Goal: Task Accomplishment & Management: Manage account settings

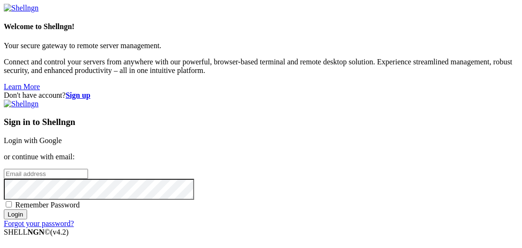
type input "ssammons@myyahoo.com"
click at [62, 136] on link "Login with Google" at bounding box center [33, 140] width 58 height 8
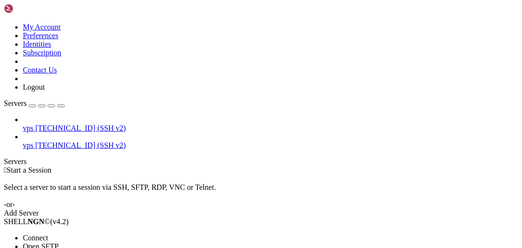
click at [95, 233] on li "Connect" at bounding box center [66, 237] width 87 height 9
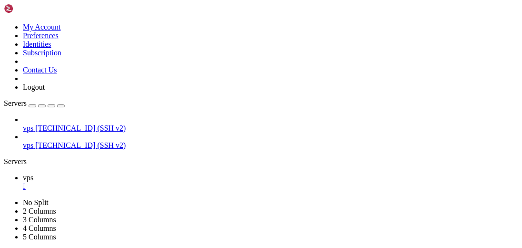
scroll to position [9, 0]
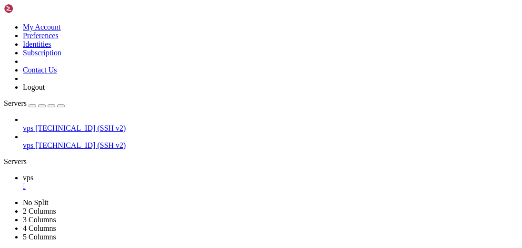
drag, startPoint x: 258, startPoint y: 499, endPoint x: 192, endPoint y: 490, distance: 66.9
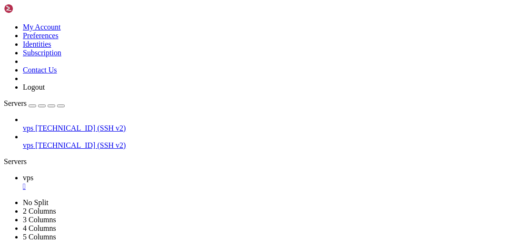
drag, startPoint x: 252, startPoint y: 487, endPoint x: 146, endPoint y: 489, distance: 105.7
click at [153, 182] on div "" at bounding box center [271, 186] width 496 height 9
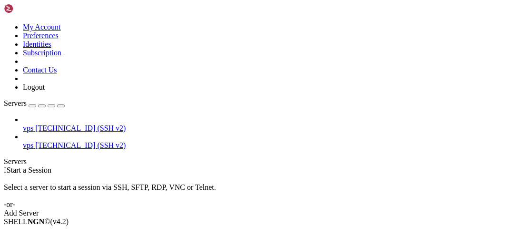
drag, startPoint x: 102, startPoint y: 7, endPoint x: 111, endPoint y: 15, distance: 11.8
click at [4, 23] on icon at bounding box center [4, 23] width 0 height 0
click at [51, 48] on link "Identities" at bounding box center [37, 44] width 29 height 8
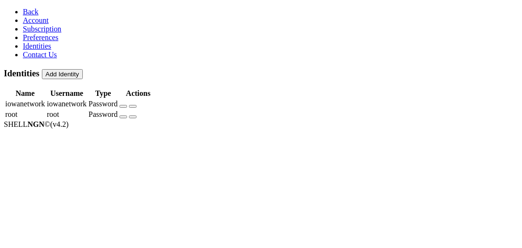
click at [123, 106] on icon "button" at bounding box center [123, 106] width 0 height 0
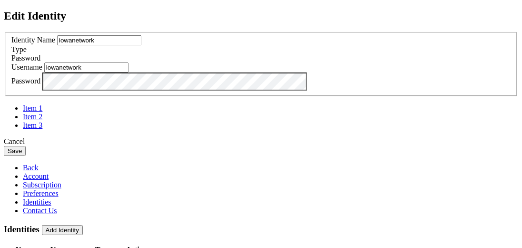
click at [321, 146] on div "Cancel" at bounding box center [261, 141] width 515 height 9
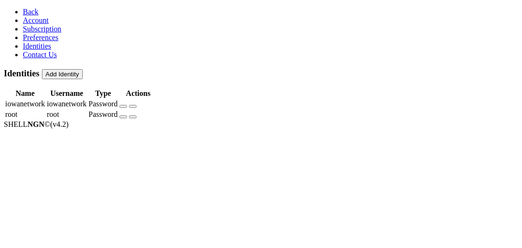
click at [23, 8] on link "Back" at bounding box center [31, 12] width 16 height 8
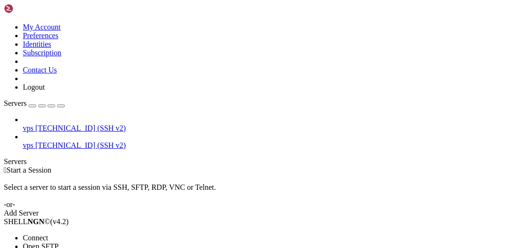
click at [48, 233] on span "Connect" at bounding box center [35, 237] width 25 height 8
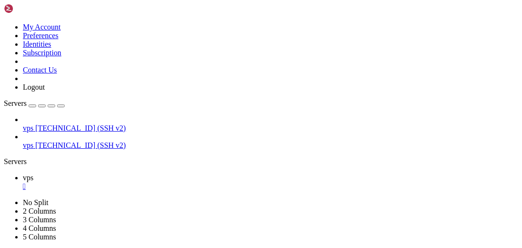
click at [156, 182] on div "" at bounding box center [271, 186] width 496 height 9
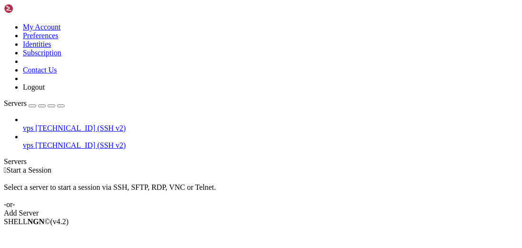
click at [4, 23] on icon at bounding box center [4, 23] width 0 height 0
click at [51, 48] on link "Identities" at bounding box center [37, 44] width 29 height 8
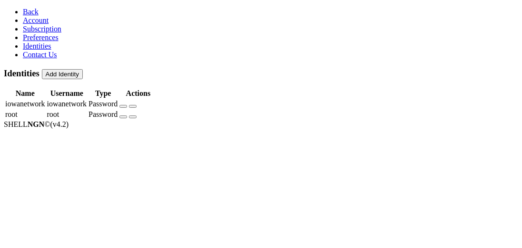
click at [123, 106] on icon "button" at bounding box center [123, 106] width 0 height 0
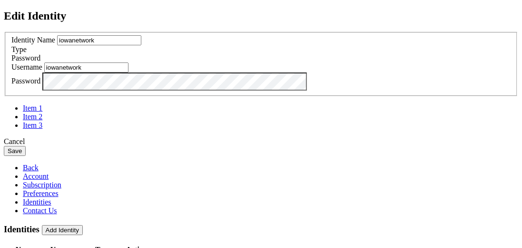
click at [26, 156] on button "Save" at bounding box center [15, 151] width 22 height 10
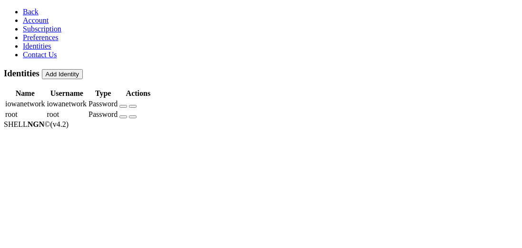
click at [127, 105] on button "button" at bounding box center [123, 106] width 8 height 3
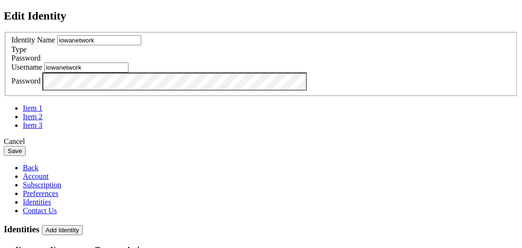
click at [129, 72] on input "iowanetwork" at bounding box center [86, 67] width 84 height 10
type input "iowanet"
click at [26, 156] on button "Save" at bounding box center [15, 151] width 22 height 10
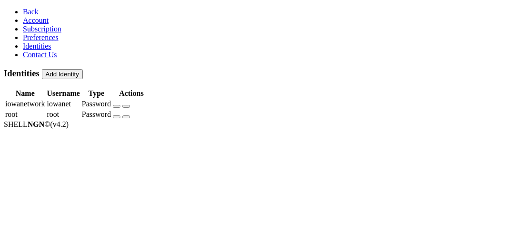
click at [23, 9] on span "Back" at bounding box center [31, 12] width 16 height 8
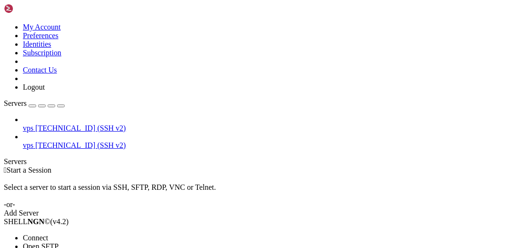
click at [84, 233] on li "Connect" at bounding box center [66, 237] width 87 height 9
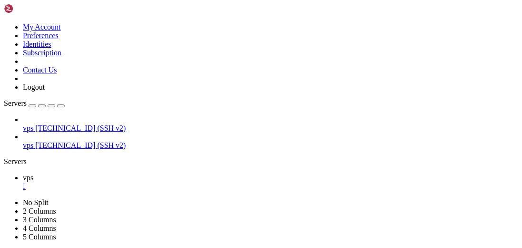
scroll to position [3128, 0]
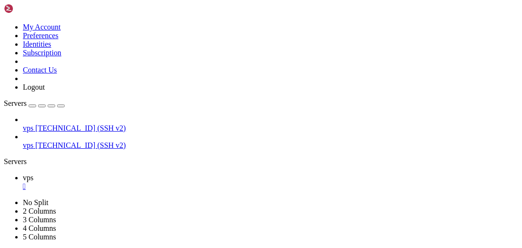
click at [61, 106] on icon "button" at bounding box center [61, 106] width 0 height 0
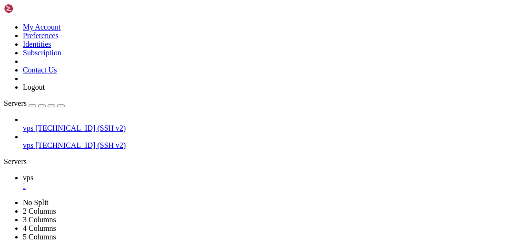
scroll to position [7909, 0]
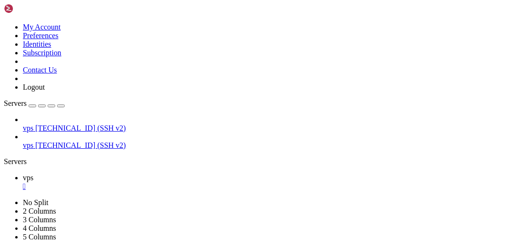
drag, startPoint x: 67, startPoint y: 478, endPoint x: 89, endPoint y: 477, distance: 21.9
copy x-row "kqueue"
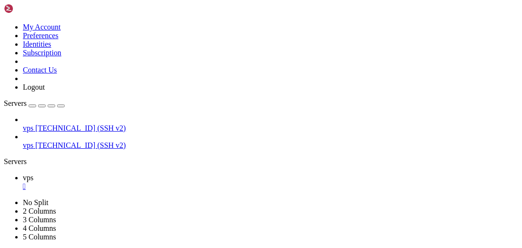
scroll to position [994, 0]
click at [4, 157] on div "Servers" at bounding box center [261, 161] width 515 height 9
click at [33, 173] on span "vps" at bounding box center [28, 177] width 10 height 8
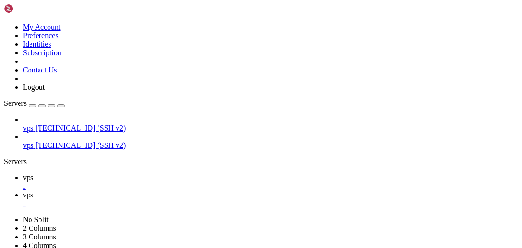
scroll to position [1011, 0]
click at [180, 190] on link "vps " at bounding box center [271, 198] width 496 height 17
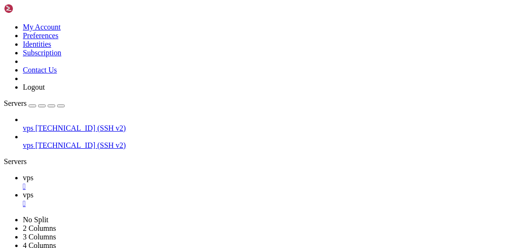
type input "/home/iowanet/Chat/Server/conf"
click at [497, 142] on div "unrealircd.conf 22 KB Complete" at bounding box center [261, 124] width 522 height 248
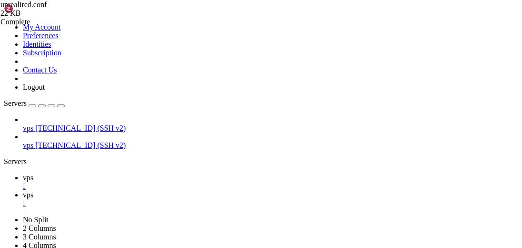
scroll to position [1405, 0]
click at [198, 199] on div "" at bounding box center [271, 203] width 496 height 9
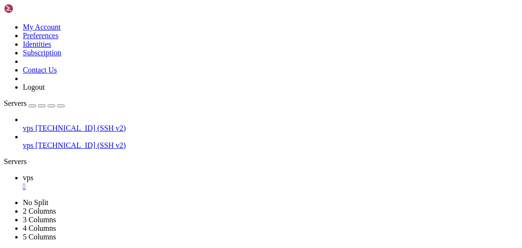
scroll to position [3462, 0]
click at [156, 182] on div "" at bounding box center [271, 186] width 496 height 9
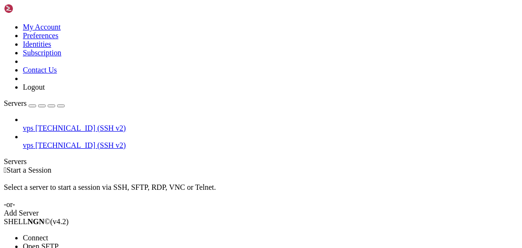
click at [48, 233] on span "Connect" at bounding box center [35, 237] width 25 height 8
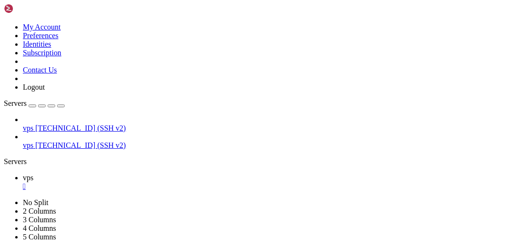
scroll to position [0, 0]
drag, startPoint x: 305, startPoint y: 523, endPoint x: 284, endPoint y: 516, distance: 22.6
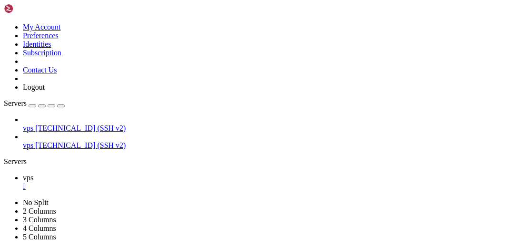
scroll to position [43, 0]
drag, startPoint x: 237, startPoint y: 529, endPoint x: 165, endPoint y: 517, distance: 73.5
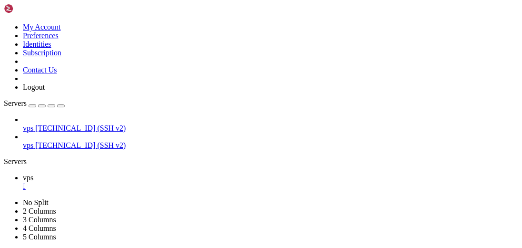
drag, startPoint x: 99, startPoint y: 109, endPoint x: 119, endPoint y: 110, distance: 20.6
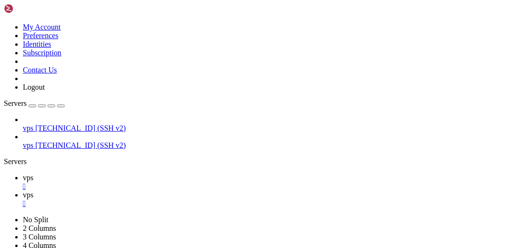
click at [33, 173] on span "vps" at bounding box center [28, 177] width 10 height 8
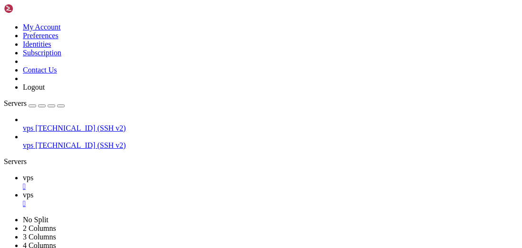
click at [33, 190] on span "vps" at bounding box center [28, 194] width 10 height 8
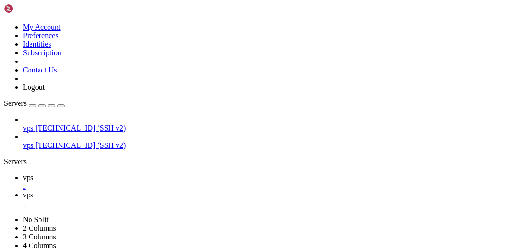
type input "/etc/update-manager"
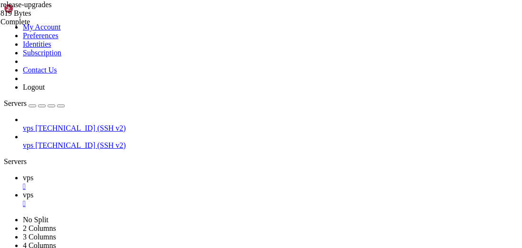
type textarea "Prompt=normal"
click at [199, 199] on div "" at bounding box center [271, 203] width 496 height 9
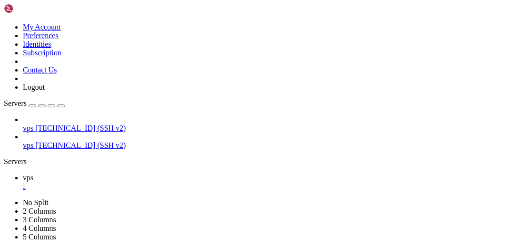
scroll to position [1765, 0]
click at [61, 106] on icon "button" at bounding box center [61, 106] width 0 height 0
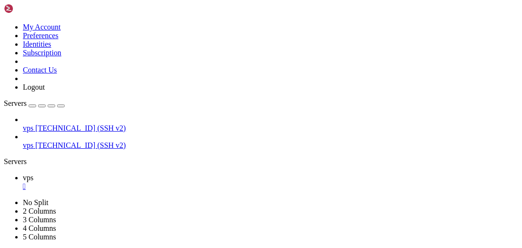
scroll to position [1954, 0]
drag, startPoint x: 272, startPoint y: 464, endPoint x: 268, endPoint y: 458, distance: 6.8
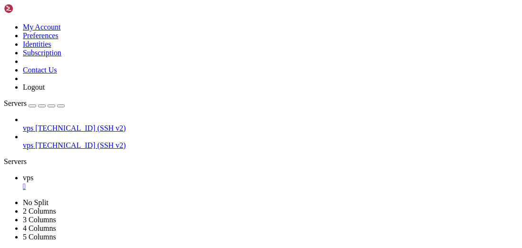
scroll to position [38749, 0]
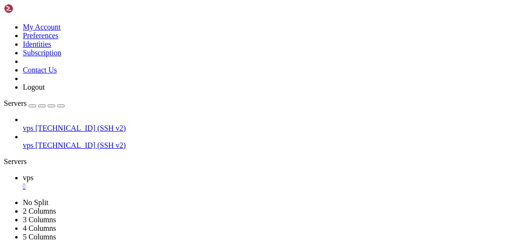
drag, startPoint x: 339, startPoint y: 475, endPoint x: 311, endPoint y: 500, distance: 37.8
drag, startPoint x: 301, startPoint y: 526, endPoint x: 259, endPoint y: 515, distance: 42.7
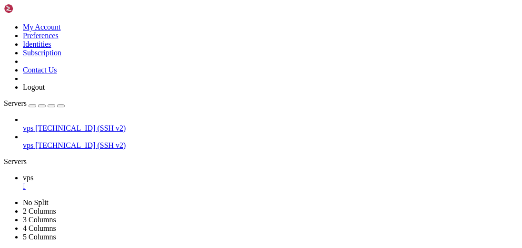
click at [49, 182] on div "" at bounding box center [271, 186] width 496 height 9
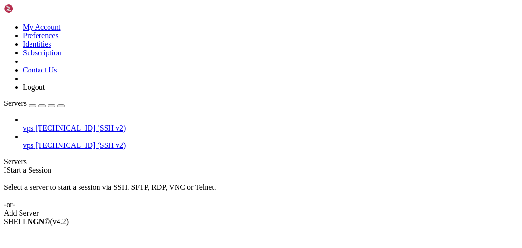
click at [4, 157] on div "Servers" at bounding box center [261, 161] width 515 height 9
click at [48, 233] on span "Connect" at bounding box center [35, 237] width 25 height 8
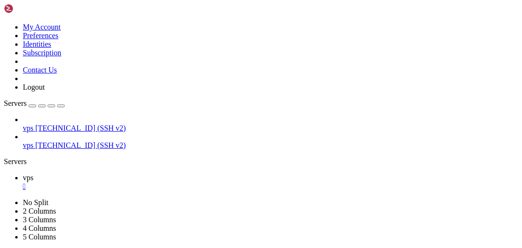
scroll to position [26, 0]
click at [154, 182] on div "" at bounding box center [271, 186] width 496 height 9
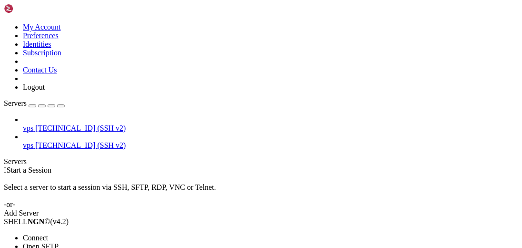
click at [59, 242] on span "Open SFTP" at bounding box center [41, 246] width 36 height 8
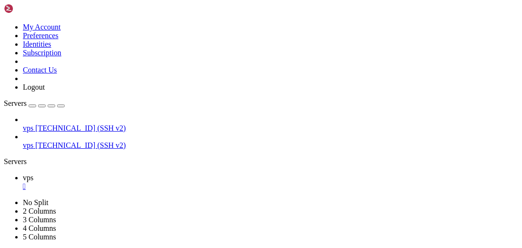
type input "/etc/apt/sources.list.d"
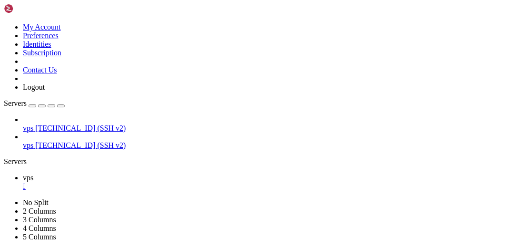
scroll to position [0, 0]
type textarea "Signed-By: /usr/share/keyrings/ubuntu-archive-keyring.gpg"
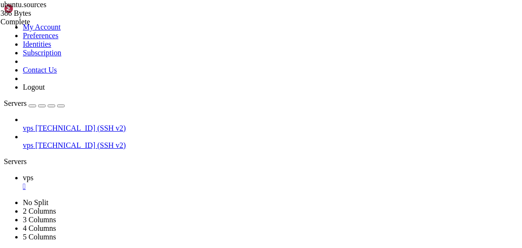
scroll to position [0, 0]
type textarea "Types: deb"
click at [156, 182] on div "" at bounding box center [271, 186] width 496 height 9
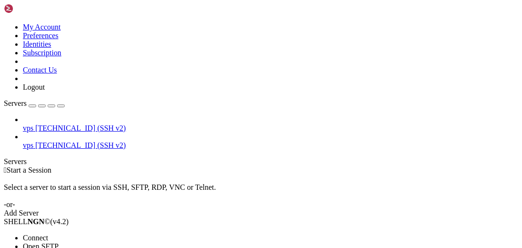
click at [48, 233] on span "Connect" at bounding box center [35, 237] width 25 height 8
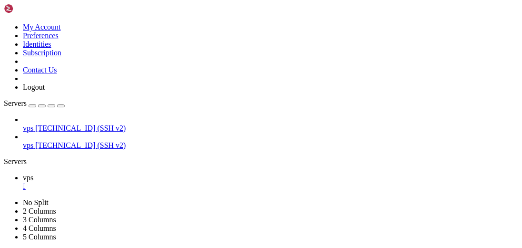
scroll to position [7275, 0]
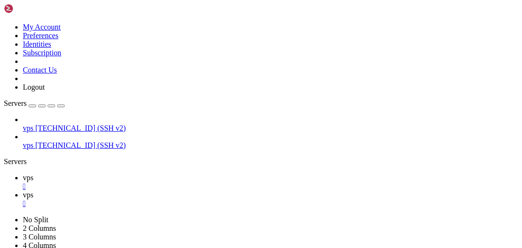
type input "/etc/update-manager"
click at [136, 173] on link "vps " at bounding box center [271, 181] width 496 height 17
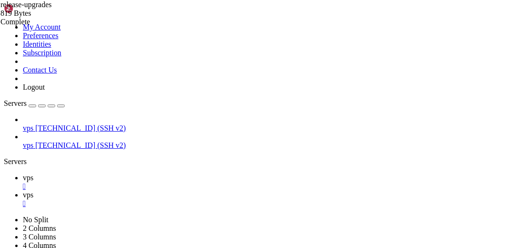
click at [33, 190] on span "vps" at bounding box center [28, 194] width 10 height 8
type textarea "Prompt=normal"
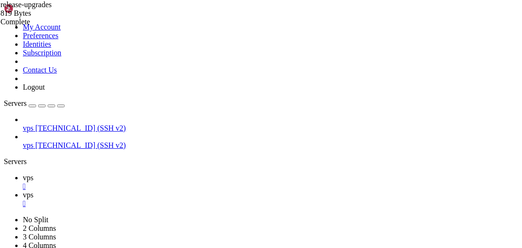
click at [142, 173] on link "vps " at bounding box center [271, 181] width 496 height 17
click at [191, 190] on link "vps " at bounding box center [271, 198] width 496 height 17
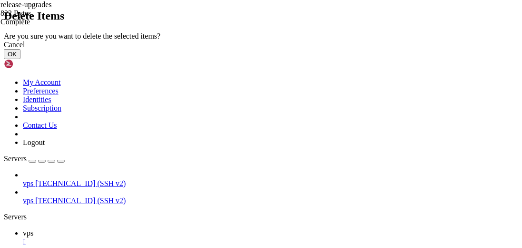
click at [20, 59] on button "OK" at bounding box center [12, 54] width 17 height 10
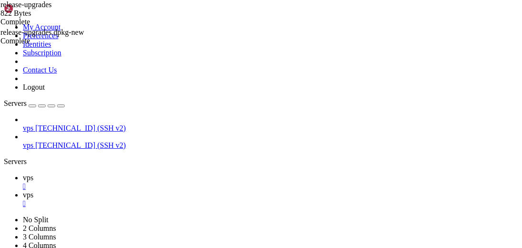
scroll to position [13213, 0]
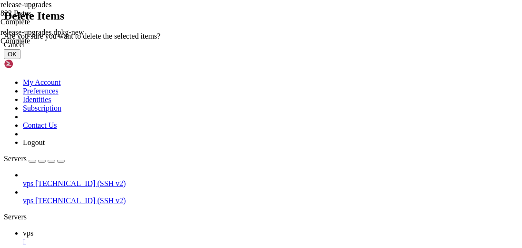
click at [20, 59] on button "OK" at bounding box center [12, 54] width 17 height 10
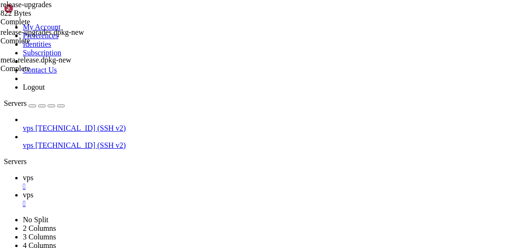
click at [33, 173] on span "vps" at bounding box center [28, 177] width 10 height 8
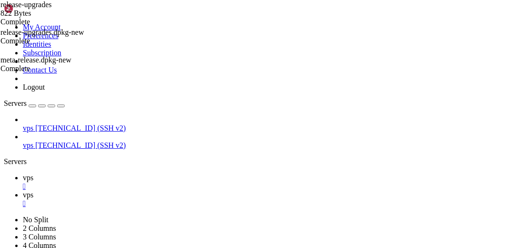
drag, startPoint x: 301, startPoint y: 515, endPoint x: 209, endPoint y: 481, distance: 98.5
click at [23, 190] on icon at bounding box center [23, 194] width 0 height 8
click at [198, 199] on div "" at bounding box center [271, 203] width 496 height 9
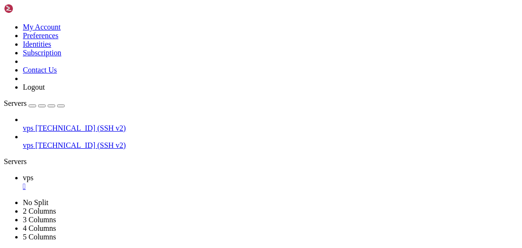
drag, startPoint x: 328, startPoint y: 101, endPoint x: 209, endPoint y: 78, distance: 121.3
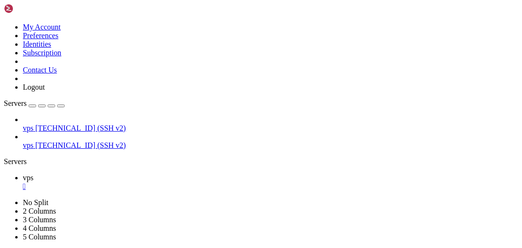
click at [154, 182] on div "" at bounding box center [271, 186] width 496 height 9
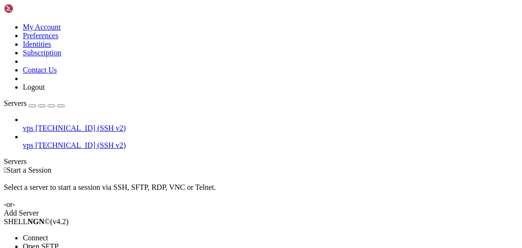
click at [48, 233] on span "Connect" at bounding box center [35, 237] width 25 height 8
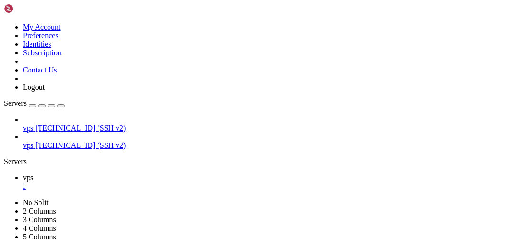
scroll to position [43, 0]
drag, startPoint x: 311, startPoint y: 464, endPoint x: 243, endPoint y: 479, distance: 69.8
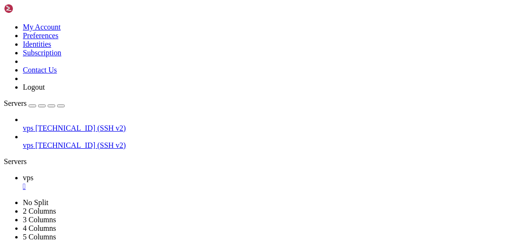
scroll to position [10968, 0]
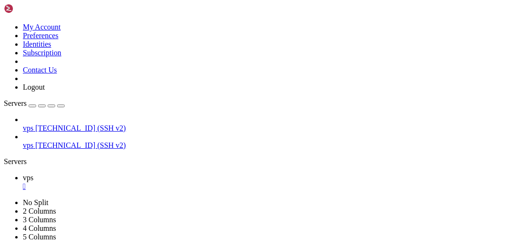
drag, startPoint x: 278, startPoint y: 505, endPoint x: 137, endPoint y: 507, distance: 141.4
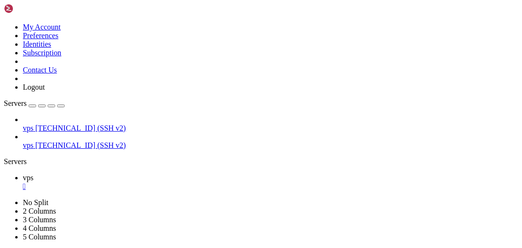
drag, startPoint x: 313, startPoint y: 460, endPoint x: 251, endPoint y: 460, distance: 61.4
drag, startPoint x: 267, startPoint y: 500, endPoint x: 149, endPoint y: 494, distance: 118.2
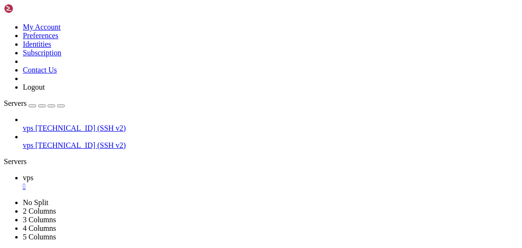
drag, startPoint x: 247, startPoint y: 473, endPoint x: 173, endPoint y: 473, distance: 74.3
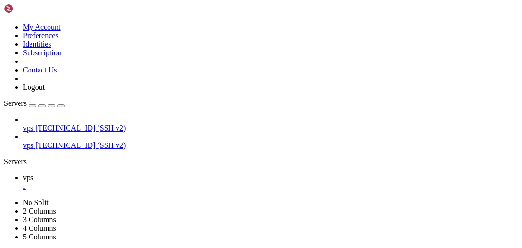
scroll to position [19452, 0]
drag, startPoint x: 255, startPoint y: 522, endPoint x: 199, endPoint y: 496, distance: 61.5
click at [154, 182] on div "" at bounding box center [271, 186] width 496 height 9
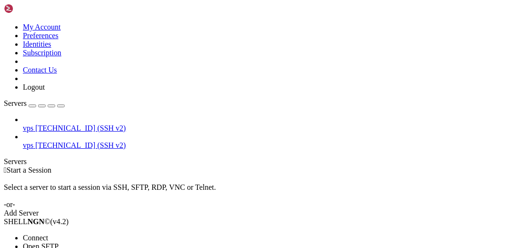
click at [110, 233] on li "Connect" at bounding box center [66, 237] width 87 height 9
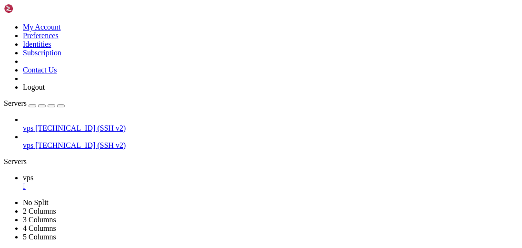
scroll to position [16307, 0]
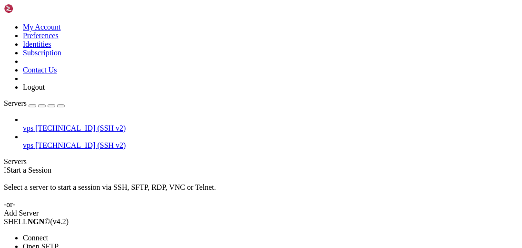
click at [107, 233] on li "Connect" at bounding box center [66, 237] width 87 height 9
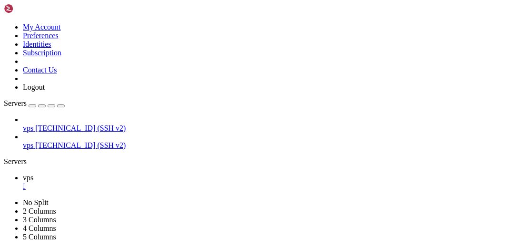
scroll to position [9, 0]
drag, startPoint x: 317, startPoint y: 488, endPoint x: 238, endPoint y: 486, distance: 79.1
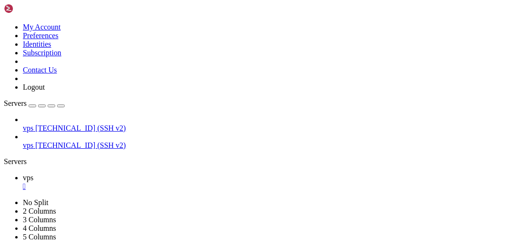
scroll to position [10926, 0]
drag, startPoint x: 365, startPoint y: 469, endPoint x: 213, endPoint y: 420, distance: 159.9
drag, startPoint x: 310, startPoint y: 471, endPoint x: 235, endPoint y: 472, distance: 74.8
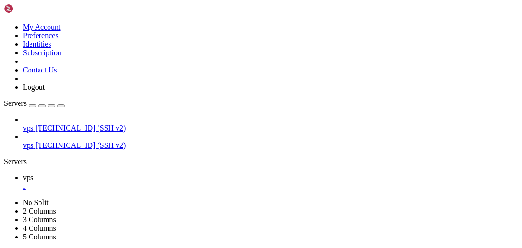
drag, startPoint x: 210, startPoint y: 537, endPoint x: 122, endPoint y: 508, distance: 92.9
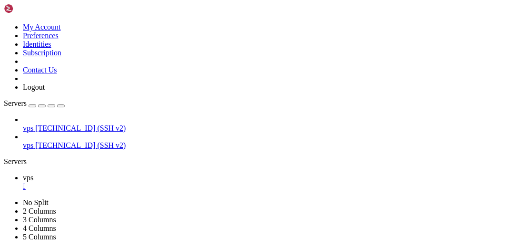
drag, startPoint x: 235, startPoint y: 551, endPoint x: 328, endPoint y: 456, distance: 133.0
drag, startPoint x: 334, startPoint y: 468, endPoint x: 188, endPoint y: 467, distance: 145.7
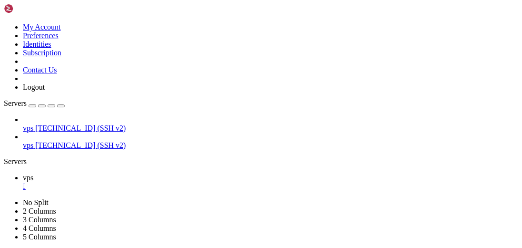
scroll to position [18098, 0]
drag, startPoint x: 261, startPoint y: 507, endPoint x: 139, endPoint y: 486, distance: 123.2
drag, startPoint x: 303, startPoint y: 493, endPoint x: 216, endPoint y: 493, distance: 87.1
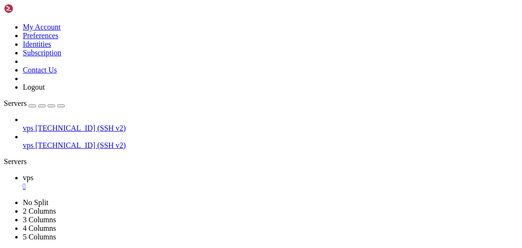
scroll to position [18766, 0]
drag, startPoint x: 286, startPoint y: 492, endPoint x: 215, endPoint y: 464, distance: 75.8
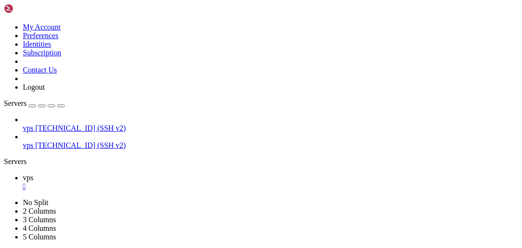
scroll to position [18835, 0]
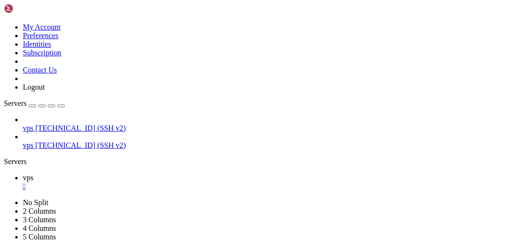
drag, startPoint x: 233, startPoint y: 535, endPoint x: 173, endPoint y: 534, distance: 60.0
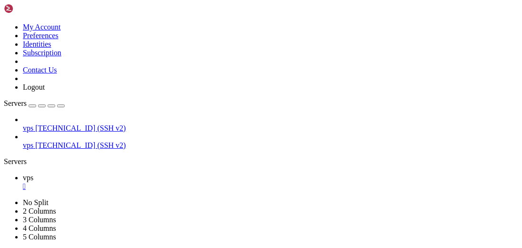
drag, startPoint x: 298, startPoint y: 457, endPoint x: 198, endPoint y: 508, distance: 112.8
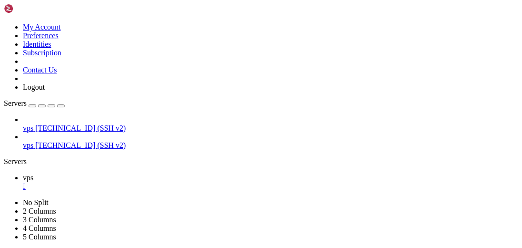
click at [158, 173] on link "vps " at bounding box center [271, 181] width 496 height 17
click at [151, 182] on div "" at bounding box center [271, 186] width 496 height 9
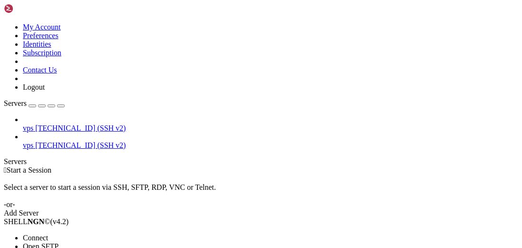
click at [59, 242] on span "Open SFTP" at bounding box center [41, 246] width 36 height 8
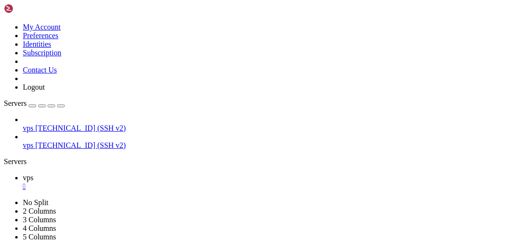
type input "/etc/sudoers.d"
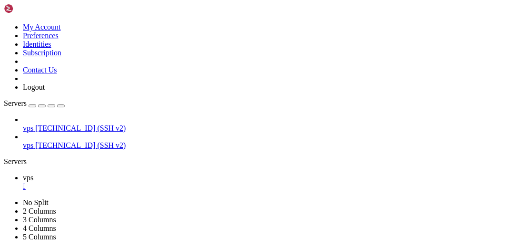
type textarea "# @includedir /etc/sudoers.d"
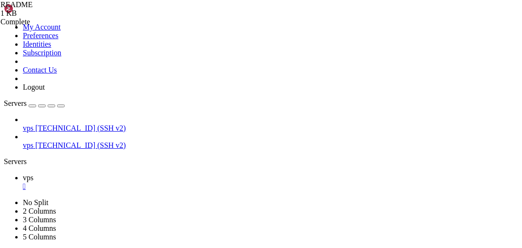
type input "/etc/"
type textarea "Defaults secure_path="/usr/local/sbin:/usr/local/bin:/usr/sbin:/usr/bin:/sbin:/…"
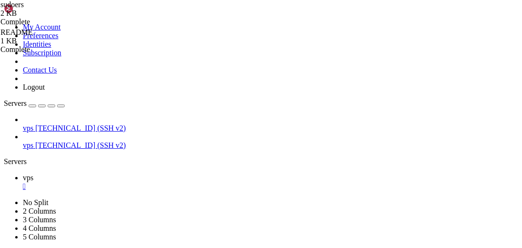
type textarea "Defaults use_pty"
type textarea "#Defaults:%sudo env_keep += "http_proxy https_proxy ftp_proxy all_proxy no_prox…"
type textarea "#Defaults:%sudo env_keep += "EDITOR""
type textarea "#Defaults:%sudo env_keep += "GREP_COLOR""
type textarea "#Defaults:%sudo env_keep += "GIT_AUTHOR_* GIT_COMMITTER_*""
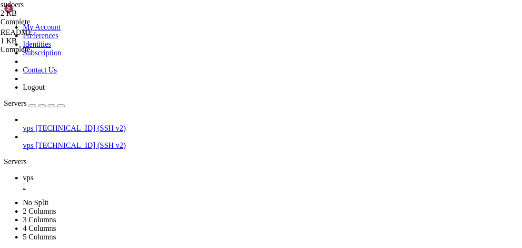
type textarea "#Defaults:%sudo env_keep += "EMAIL DEBEMAIL DEBFULLNAME""
type textarea "#Defaults:%sudo env_keep += "SSH_AGENT_PID SSH_AUTH_SOCK""
type textarea "#Defaults:%sudo env_keep += "GPG_AGENT_INFO""
type textarea "# Host alias specification"
type textarea "# User alias specification"
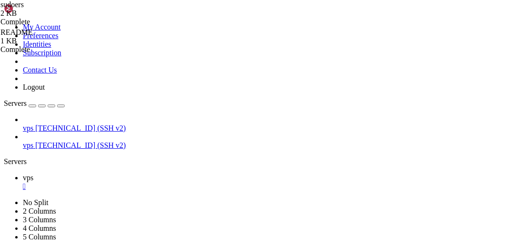
type textarea "# Cmnd alias specification"
type textarea "root ALL=(ALL:ALL) ALL"
type textarea "%admin ALL=(ALL) ALL"
type textarea "%sudo ALL=(ALL:ALL) ALL"
type textarea "# See sudoers(5) for more information on "@include" directives:"
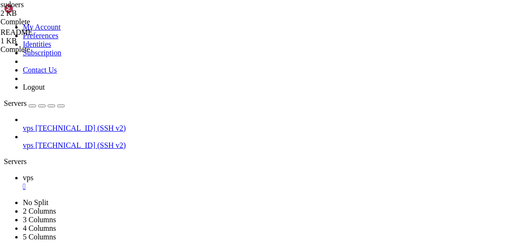
type textarea "@includedir /etc/sudoers.d"
paste textarea "ALL=NOPASSWD: ALL"
type textarea "iowanetwork ALL=NOPASSWD: ALL"
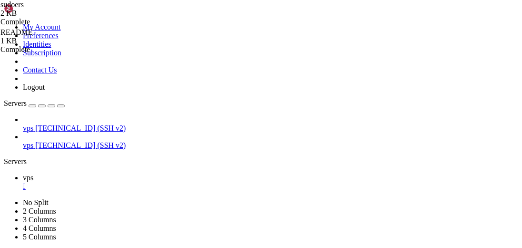
scroll to position [0, 0]
click at [155, 182] on div "" at bounding box center [271, 186] width 496 height 9
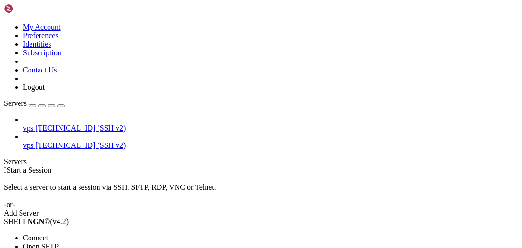
click at [48, 233] on span "Connect" at bounding box center [35, 237] width 25 height 8
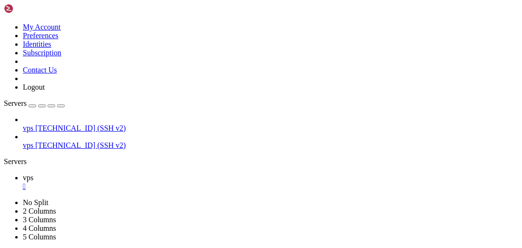
click at [156, 173] on link "vps " at bounding box center [271, 181] width 496 height 17
click at [4, 23] on icon at bounding box center [4, 23] width 0 height 0
click at [159, 173] on link "vps " at bounding box center [271, 181] width 496 height 17
click at [156, 182] on div "" at bounding box center [271, 186] width 496 height 9
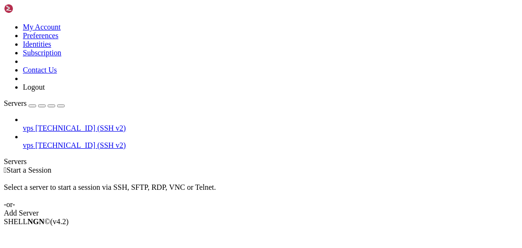
click at [4, 23] on icon at bounding box center [4, 23] width 0 height 0
click at [51, 48] on link "Identities" at bounding box center [37, 44] width 29 height 8
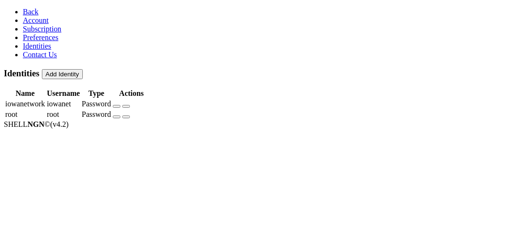
click at [120, 105] on button "button" at bounding box center [117, 106] width 8 height 3
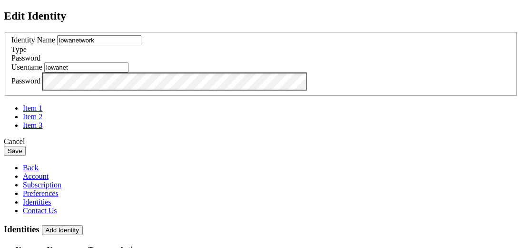
click at [129, 72] on input "iowanet" at bounding box center [86, 67] width 84 height 10
type input "iowanetwork"
click at [26, 156] on button "Save" at bounding box center [15, 151] width 22 height 10
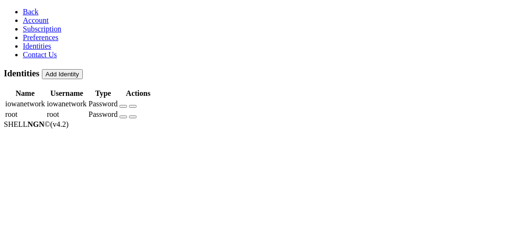
click at [23, 8] on span "Back" at bounding box center [31, 12] width 16 height 8
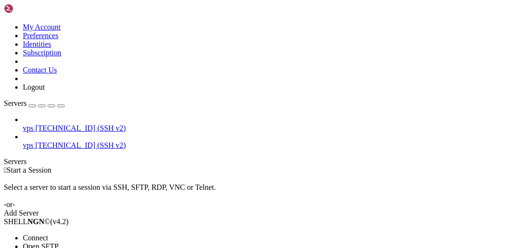
drag, startPoint x: 59, startPoint y: 59, endPoint x: 74, endPoint y: 53, distance: 15.8
click at [109, 233] on li "Connect" at bounding box center [66, 237] width 87 height 9
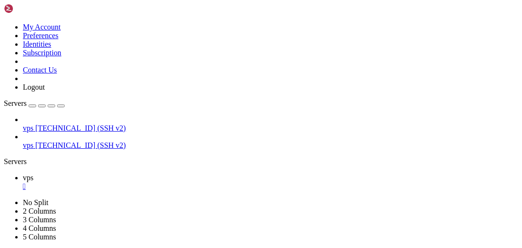
scroll to position [163, 0]
